Goal: Book appointment/travel/reservation

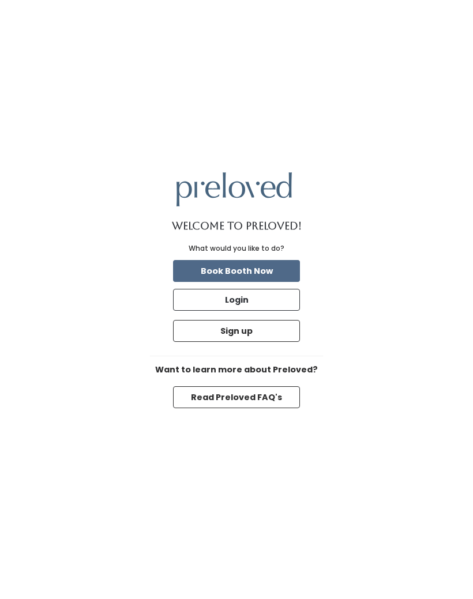
click at [267, 408] on button "Read Preloved FAQ's" at bounding box center [236, 397] width 127 height 22
click at [283, 282] on button "Book Booth Now" at bounding box center [236, 271] width 127 height 22
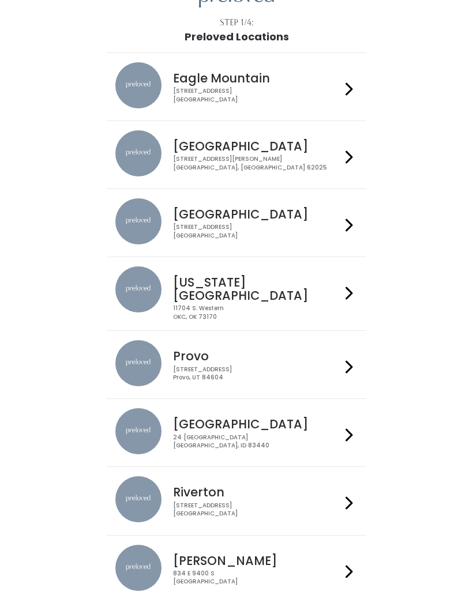
scroll to position [63, 0]
click at [345, 495] on icon at bounding box center [348, 503] width 7 height 17
